Goal: Task Accomplishment & Management: Use online tool/utility

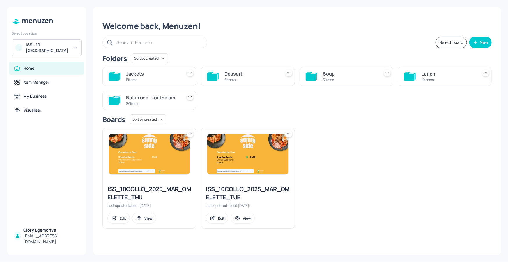
click at [117, 79] on icon at bounding box center [114, 77] width 10 height 8
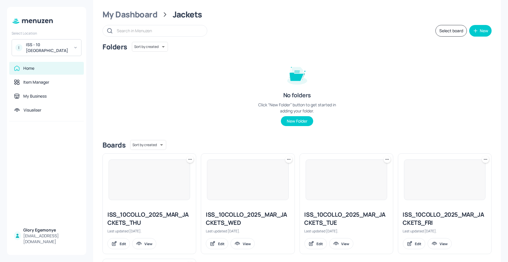
scroll to position [123, 0]
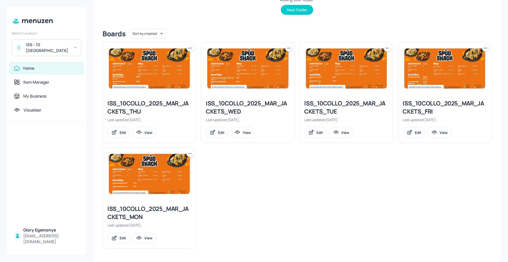
click at [178, 207] on div "ISS_10COLLO_2025_MAR_JACKETS_MON" at bounding box center [149, 213] width 84 height 16
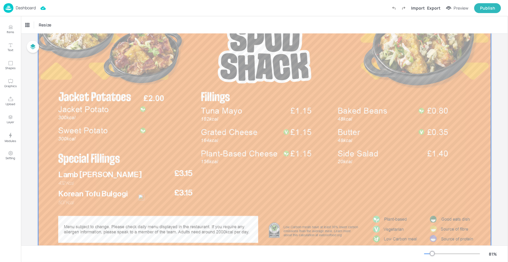
scroll to position [76, 0]
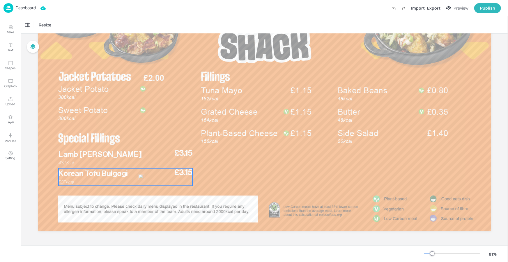
click at [157, 179] on p "Korean Tofu Bulgogi" at bounding box center [114, 174] width 113 height 11
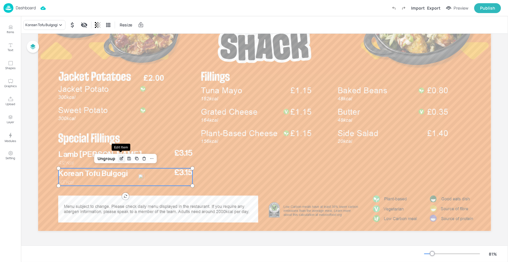
click at [121, 159] on icon "Edit Item" at bounding box center [122, 158] width 2 height 2
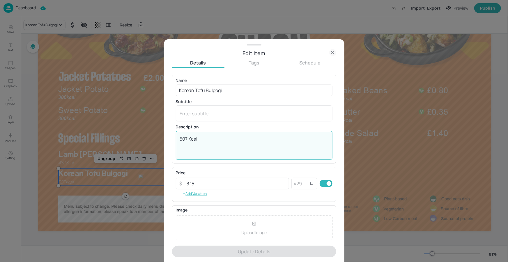
click at [187, 138] on textarea "507 Kcal" at bounding box center [254, 145] width 148 height 19
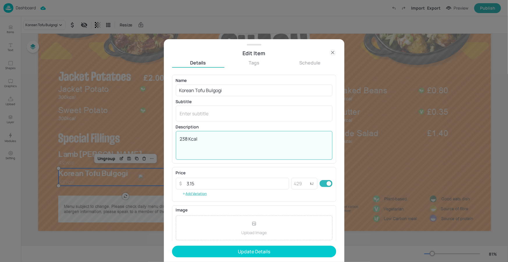
type textarea "238 Kcal"
click at [234, 253] on button "Update Details" at bounding box center [254, 252] width 164 height 12
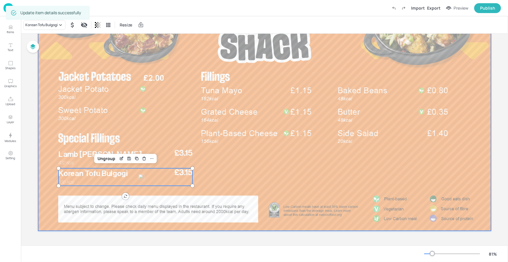
click at [381, 204] on div at bounding box center [264, 104] width 453 height 255
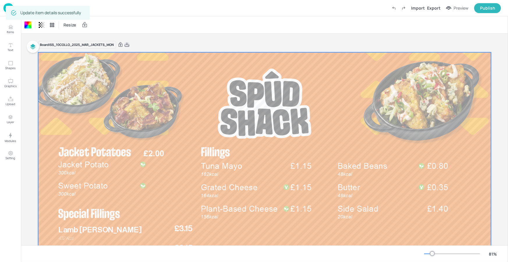
click at [129, 44] on icon at bounding box center [126, 45] width 5 height 6
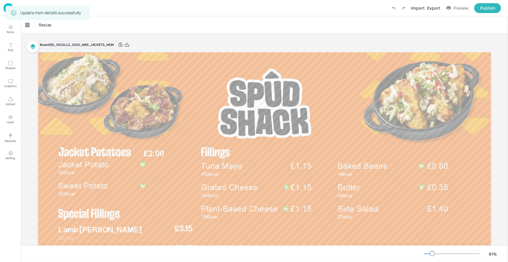
drag, startPoint x: 109, startPoint y: 11, endPoint x: 114, endPoint y: 11, distance: 4.4
click at [112, 11] on div "Dashboard Import Export Preview Publish" at bounding box center [251, 8] width 497 height 16
click at [114, 13] on div "Dashboard Import Export Preview Publish" at bounding box center [251, 8] width 497 height 16
click at [116, 12] on div "Dashboard Import Export Preview Publish" at bounding box center [251, 8] width 497 height 16
click at [28, 8] on p "Dashboard" at bounding box center [26, 8] width 20 height 4
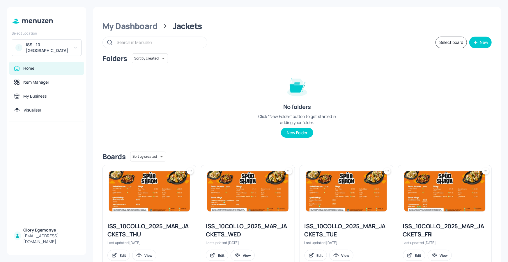
click at [77, 47] on icon at bounding box center [75, 48] width 4 height 4
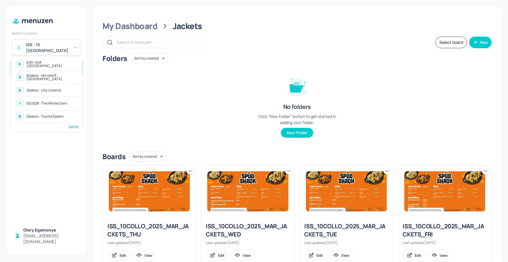
click at [61, 118] on div "Sodexo - Toyota Epsom" at bounding box center [44, 116] width 37 height 3
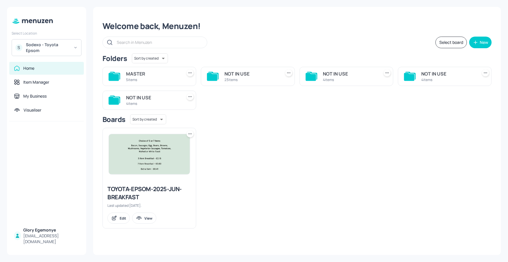
click at [114, 75] on icon at bounding box center [114, 77] width 10 height 8
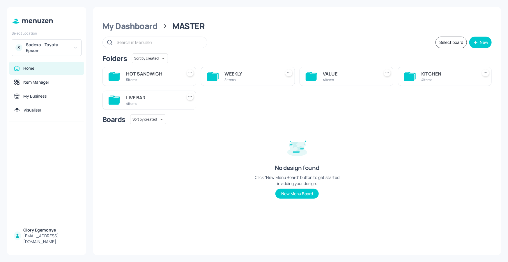
click at [317, 79] on icon at bounding box center [312, 76] width 12 height 9
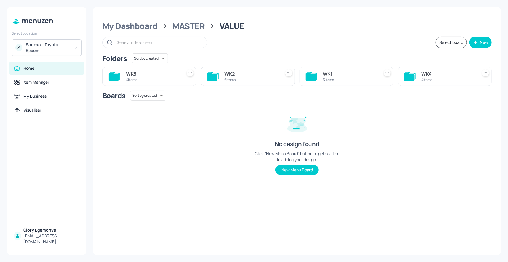
click at [215, 74] on icon at bounding box center [213, 76] width 12 height 9
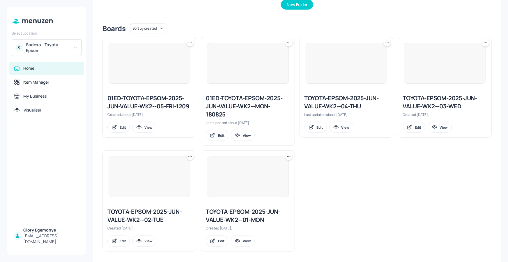
scroll to position [131, 0]
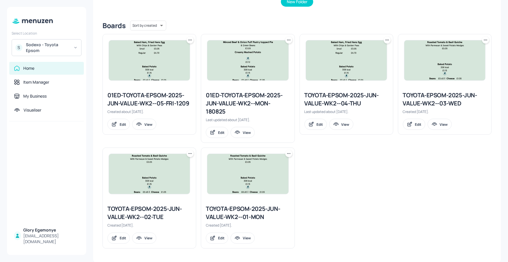
click at [289, 151] on icon at bounding box center [289, 154] width 6 height 6
click at [269, 171] on div "Duplicate" at bounding box center [265, 176] width 47 height 10
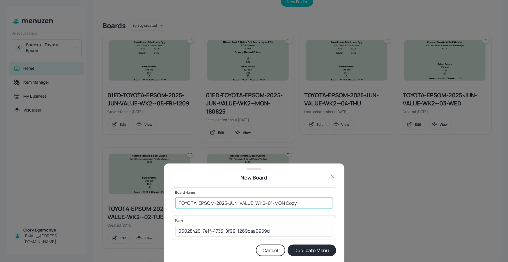
click at [297, 203] on input "TOYOTA-EPSOM-2025-JUN-VALUE-WK2--01-MON Copy" at bounding box center [254, 204] width 158 height 12
click at [179, 205] on input "TOYOTA-EPSOM-2025-JUN-VALUE-WK2--01-MON131025" at bounding box center [254, 204] width 158 height 12
type input "01ED-TOYOTA-EPSOM-2025-JUN-VALUE-WK2--01-[DATE]"
click at [310, 249] on button "Duplicate Menu" at bounding box center [311, 251] width 49 height 12
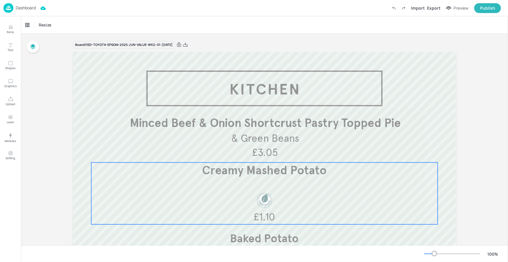
click at [291, 179] on p "Creamy Mashed Potato" at bounding box center [264, 171] width 345 height 16
click at [292, 177] on span "Creamy Mashed Potato" at bounding box center [264, 171] width 125 height 14
click at [11, 32] on p "Items" at bounding box center [10, 32] width 7 height 4
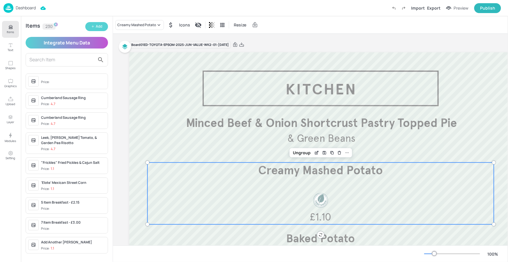
click at [105, 27] on button "Add" at bounding box center [96, 26] width 23 height 9
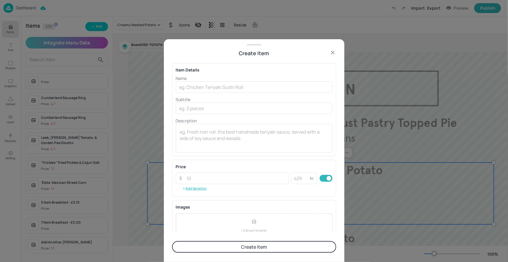
click at [329, 51] on icon at bounding box center [332, 52] width 7 height 7
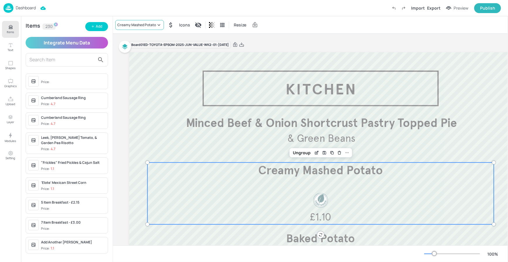
click at [151, 23] on div "Creamy Mashed Potato" at bounding box center [136, 24] width 39 height 5
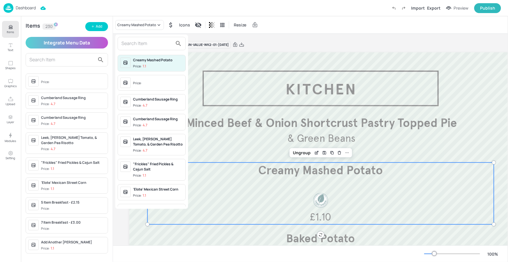
click at [156, 48] on div at bounding box center [152, 43] width 68 height 13
click at [156, 46] on input "text" at bounding box center [146, 43] width 51 height 9
type input "E"
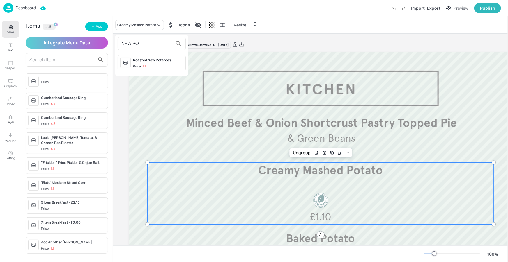
type input "NEW PO"
click at [144, 64] on p "1.1" at bounding box center [144, 66] width 3 height 4
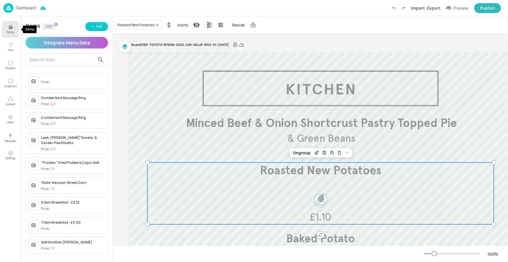
click at [6, 28] on button "Items" at bounding box center [10, 29] width 17 height 17
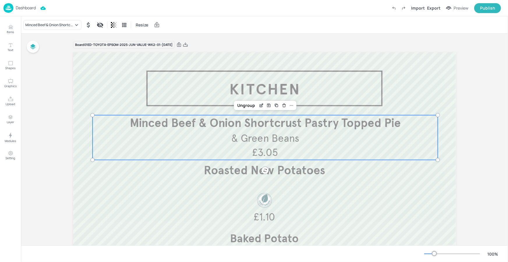
click at [236, 140] on span "& Green Beans" at bounding box center [265, 138] width 68 height 13
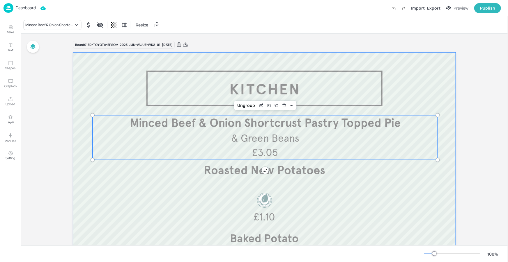
click at [318, 95] on div at bounding box center [264, 209] width 383 height 314
click at [309, 134] on p "& Green Beans" at bounding box center [265, 139] width 301 height 14
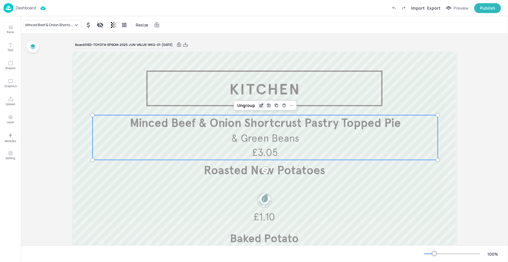
click at [259, 106] on icon "Edit Item" at bounding box center [261, 105] width 5 height 5
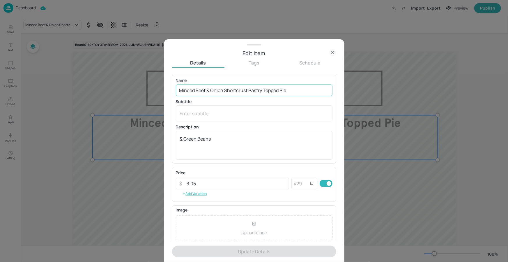
click at [249, 90] on input "Minced Beef & Onion Shortcrust Pastry Topped Pie" at bounding box center [254, 91] width 157 height 12
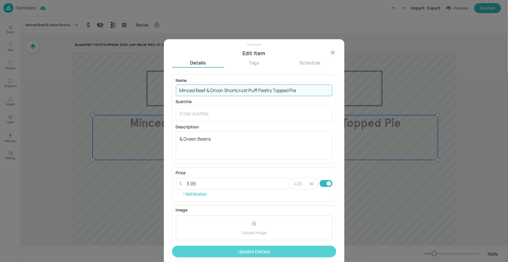
type input "Minced Beef & Onion Shortcrust Puff Pastry Topped Pie"
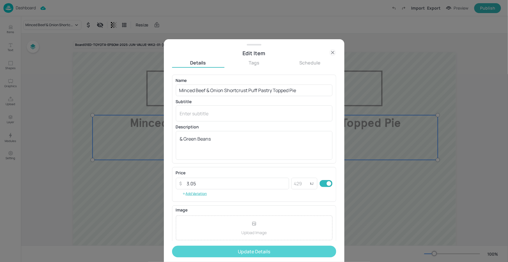
click at [253, 256] on button "Update Details" at bounding box center [254, 252] width 164 height 12
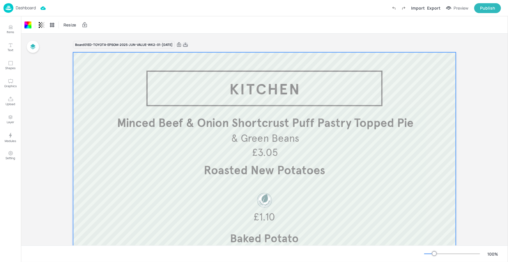
click at [188, 46] on icon at bounding box center [185, 45] width 5 height 6
